Goal: Find specific page/section: Find specific page/section

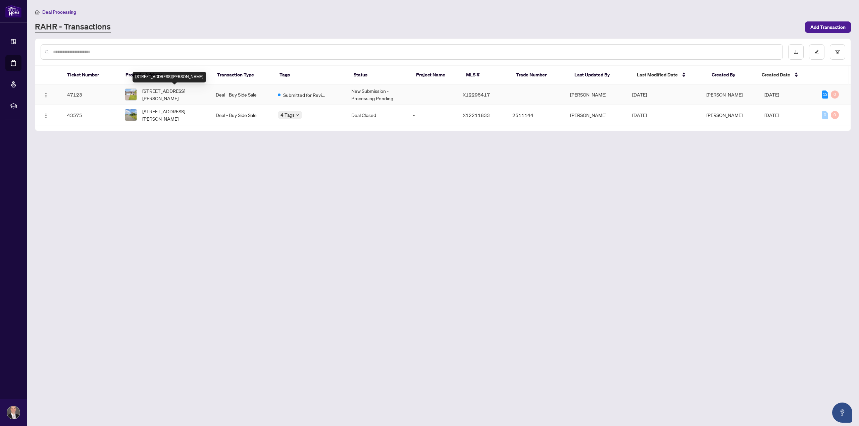
click at [163, 93] on span "[STREET_ADDRESS][PERSON_NAME]" at bounding box center [173, 94] width 63 height 15
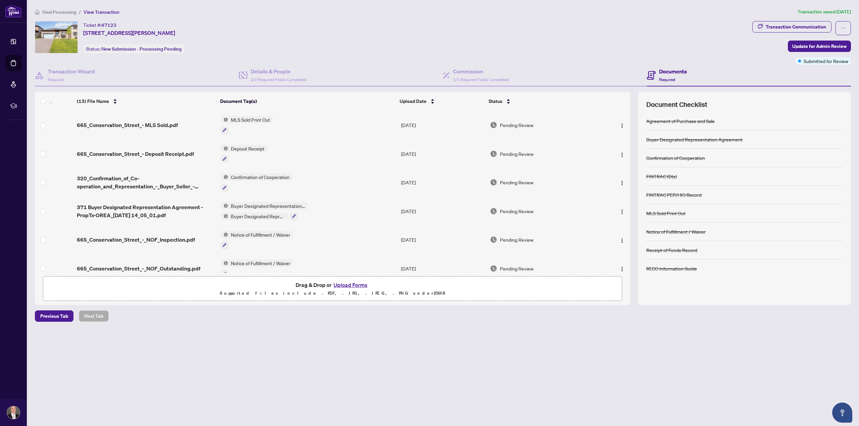
scroll to position [210, 0]
